Goal: Information Seeking & Learning: Learn about a topic

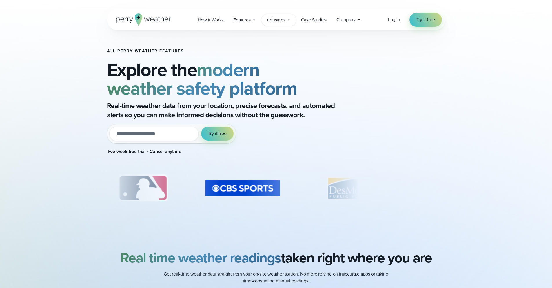
click at [279, 21] on span "Industries" at bounding box center [275, 20] width 19 height 7
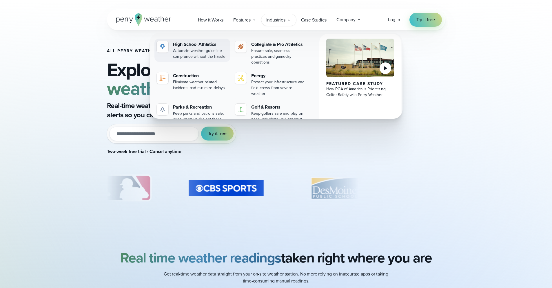
click at [212, 50] on div "Automate weather guideline compliance without the hassle" at bounding box center [200, 54] width 55 height 12
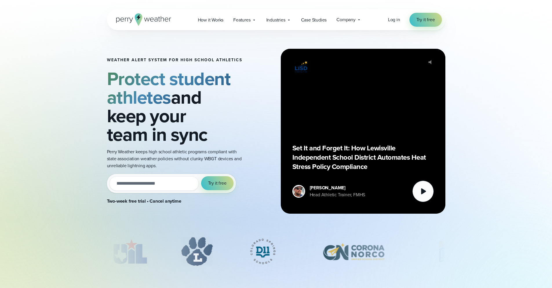
click at [137, 58] on h1 "Weather Alert System for High School Athletics" at bounding box center [175, 60] width 136 height 5
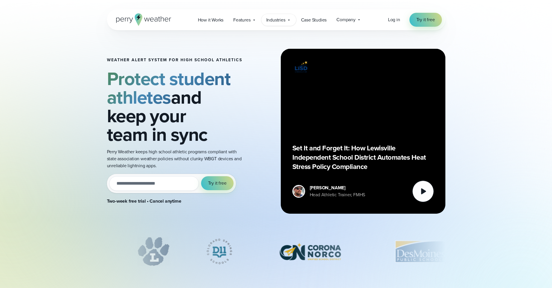
click at [275, 19] on span "Industries" at bounding box center [275, 20] width 19 height 7
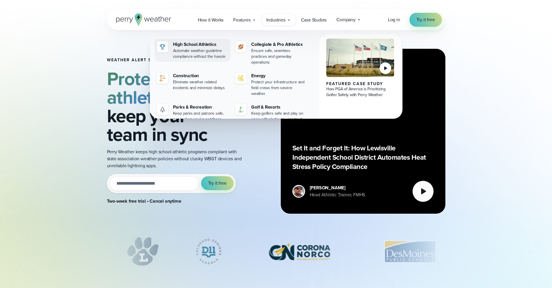
click at [204, 43] on div "High School Athletics" at bounding box center [200, 44] width 55 height 7
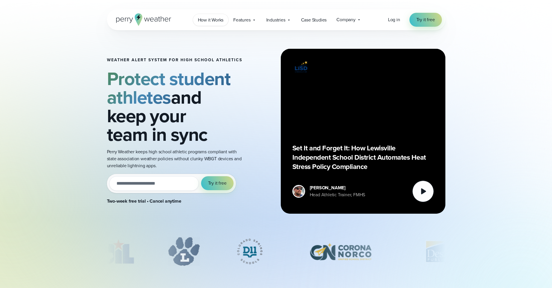
drag, startPoint x: 205, startPoint y: 22, endPoint x: 208, endPoint y: 21, distance: 3.0
click at [205, 22] on span "How it Works" at bounding box center [211, 20] width 26 height 7
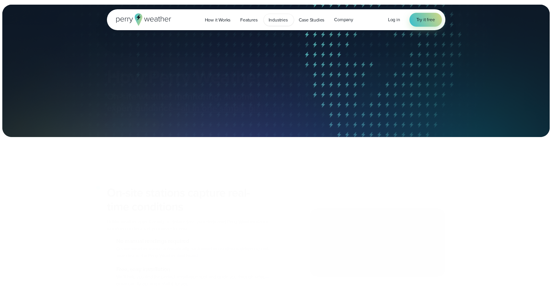
drag, startPoint x: 0, startPoint y: 0, endPoint x: 275, endPoint y: 22, distance: 276.0
click at [275, 22] on span "Industries" at bounding box center [278, 20] width 19 height 7
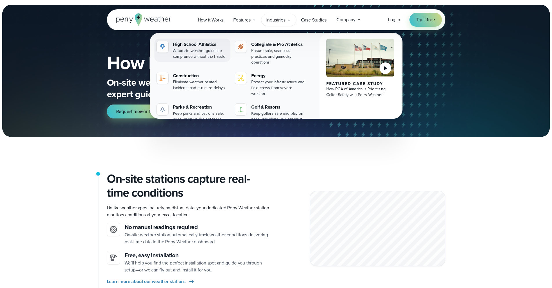
click at [197, 43] on div "High School Athletics" at bounding box center [200, 44] width 55 height 7
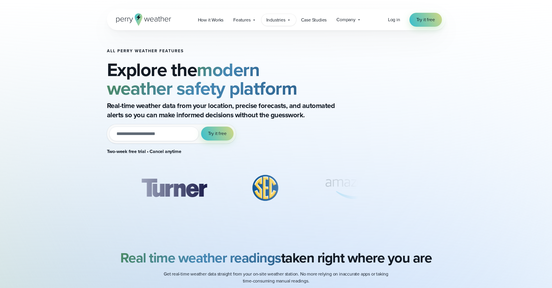
click at [269, 21] on span "Industries" at bounding box center [275, 20] width 19 height 7
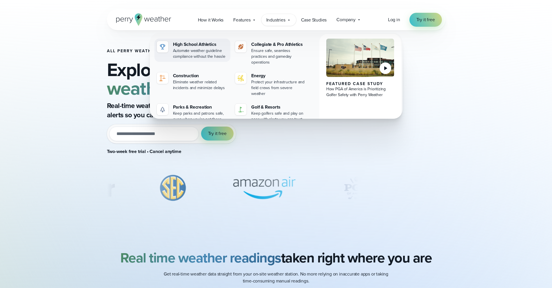
click at [201, 48] on div "Automate weather guideline compliance without the hassle" at bounding box center [200, 54] width 55 height 12
